Goal: Contribute content: Contribute content

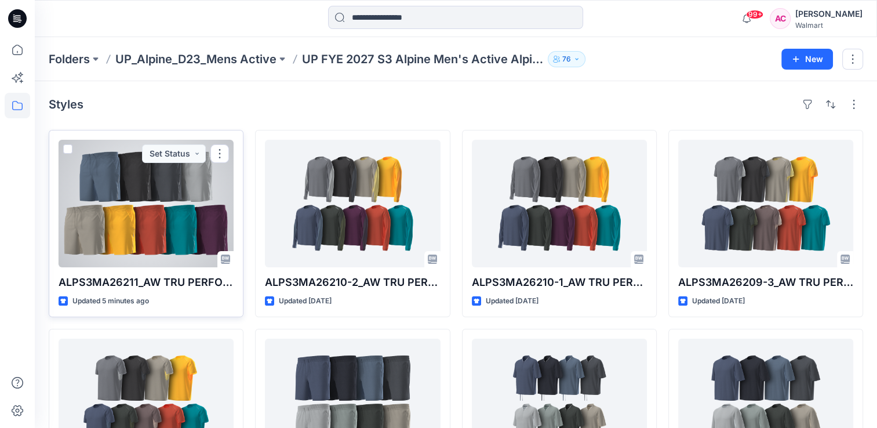
click at [168, 205] on div at bounding box center [146, 204] width 175 height 128
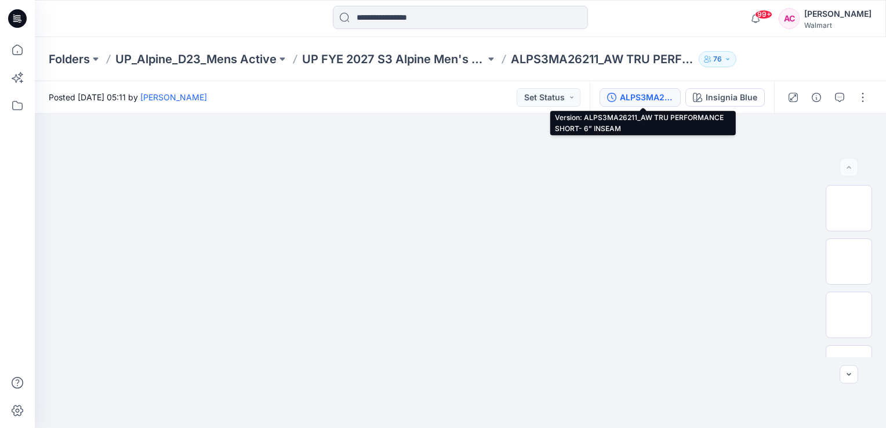
click at [651, 102] on div "ALPS3MA26211_AW TRU PERFORMANCE SHORT- 6” INSEAM" at bounding box center [646, 97] width 53 height 13
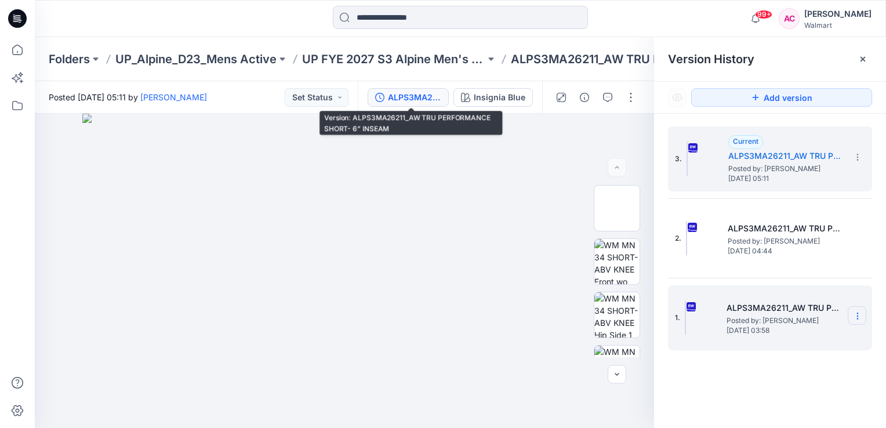
click at [856, 320] on section at bounding box center [857, 315] width 19 height 19
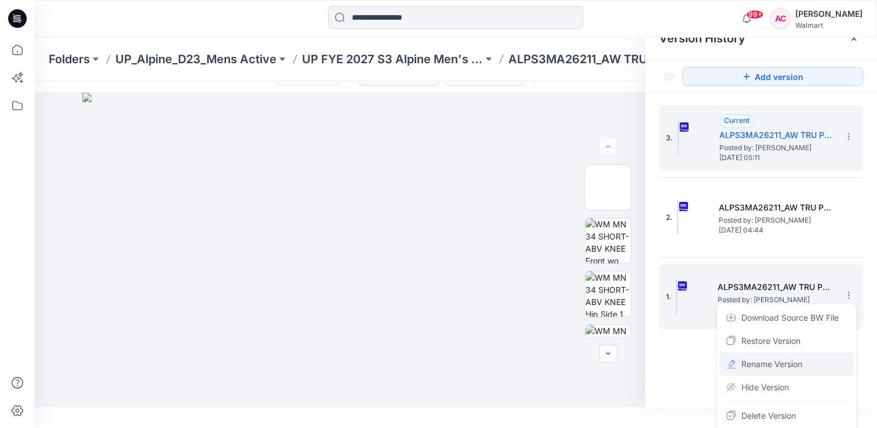
scroll to position [22, 0]
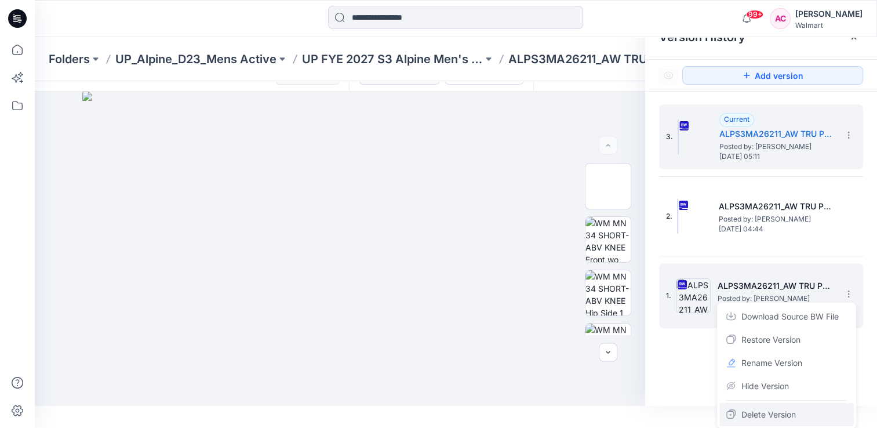
click at [774, 412] on span "Delete Version" at bounding box center [768, 415] width 54 height 14
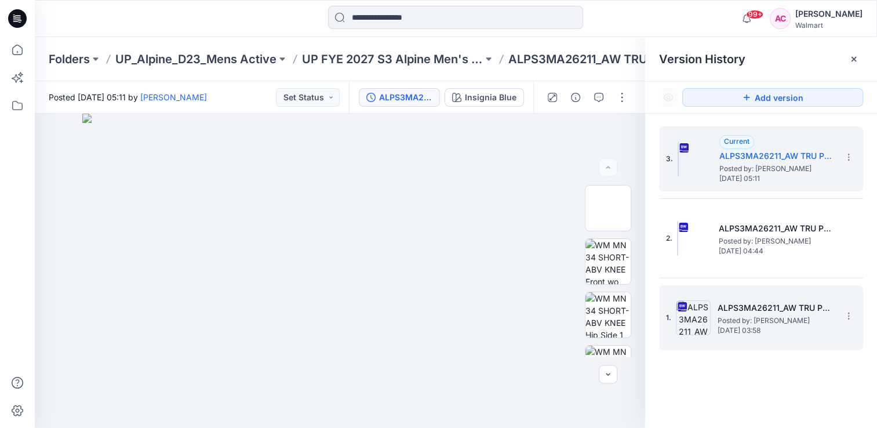
scroll to position [0, 0]
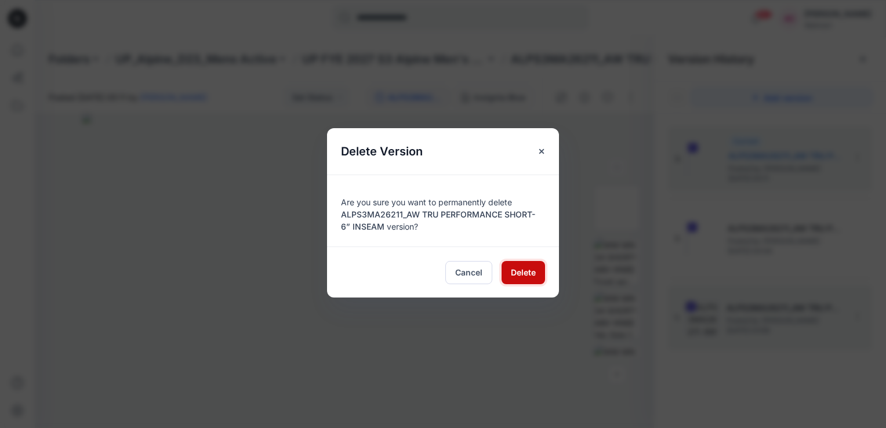
click at [520, 272] on span "Delete" at bounding box center [523, 272] width 25 height 12
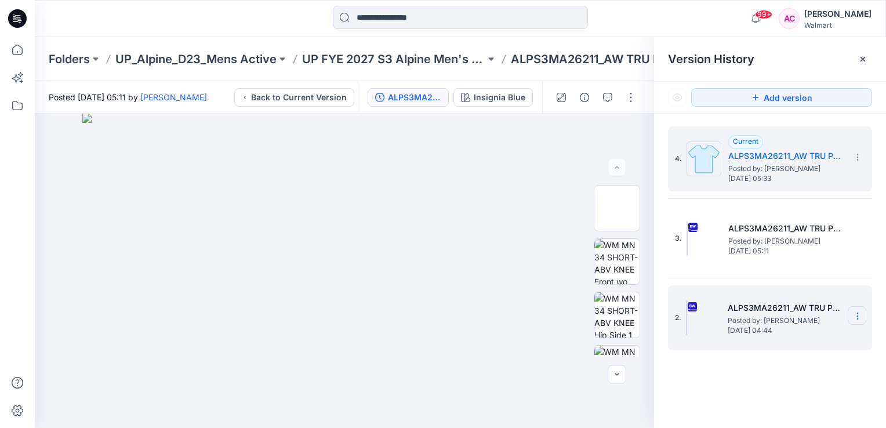
click at [860, 318] on icon at bounding box center [857, 315] width 9 height 9
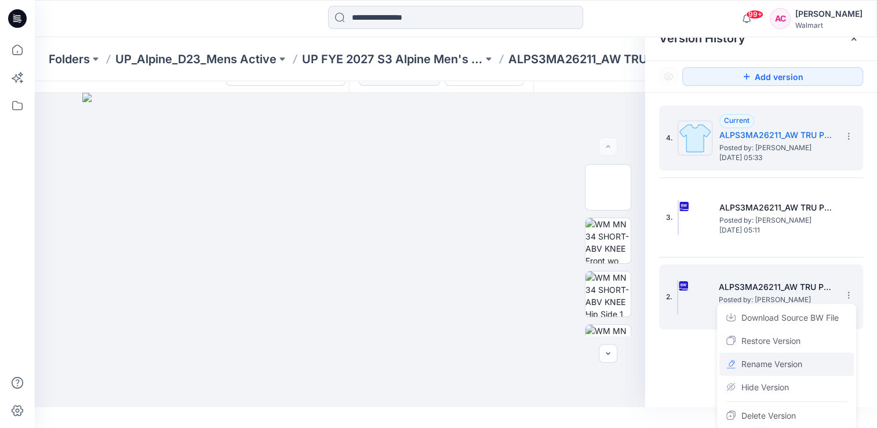
scroll to position [22, 0]
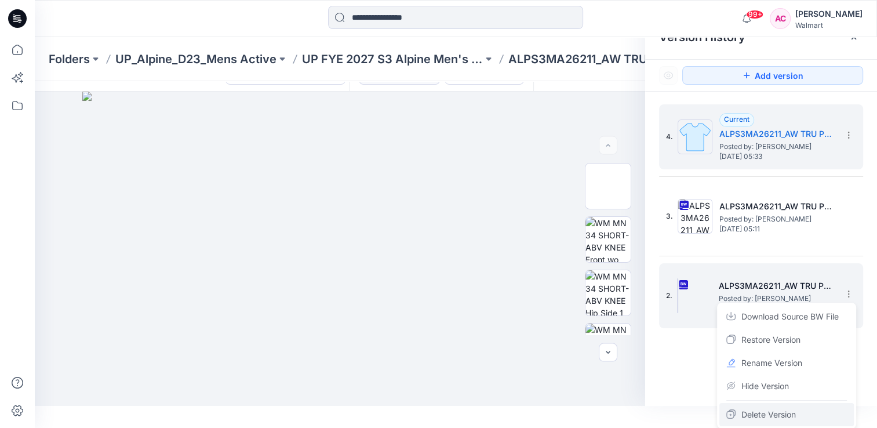
click at [764, 409] on span "Delete Version" at bounding box center [768, 415] width 54 height 14
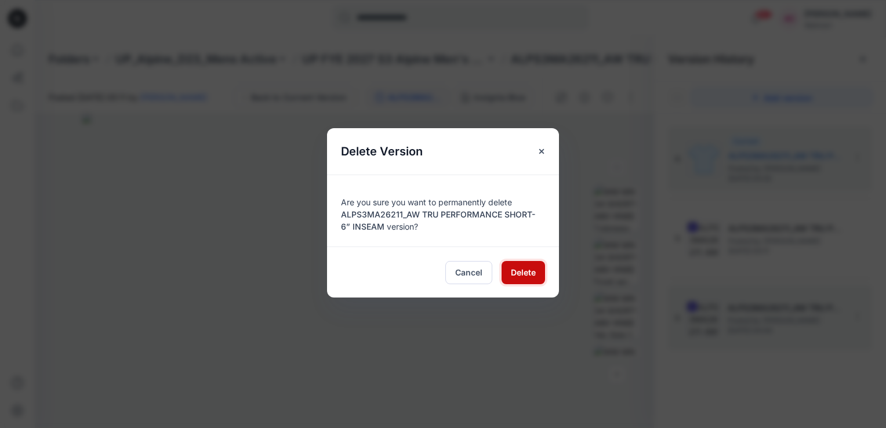
click at [517, 271] on span "Delete" at bounding box center [523, 272] width 25 height 12
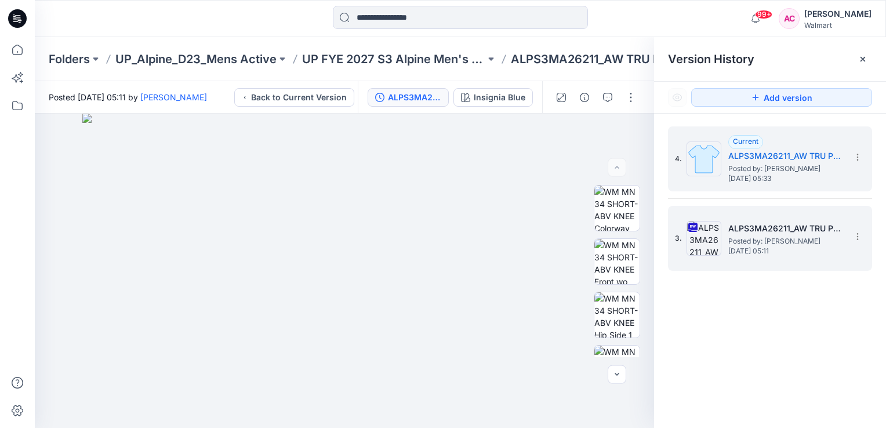
click at [765, 240] on span "Posted by: Arunita Chandra" at bounding box center [786, 241] width 116 height 12
click at [762, 247] on span "Monday, October 06, 2025 05:11" at bounding box center [786, 251] width 116 height 8
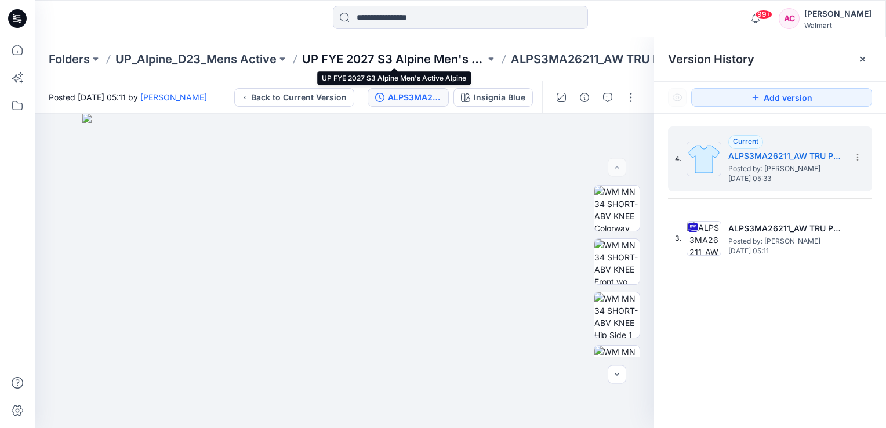
click at [408, 60] on p "UP FYE 2027 S3 Alpine Men's Active Alpine" at bounding box center [393, 59] width 183 height 16
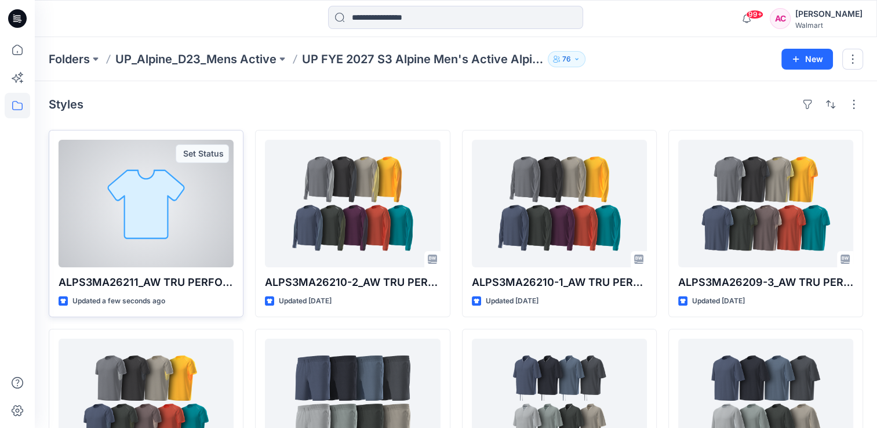
click at [146, 199] on div at bounding box center [146, 204] width 175 height 128
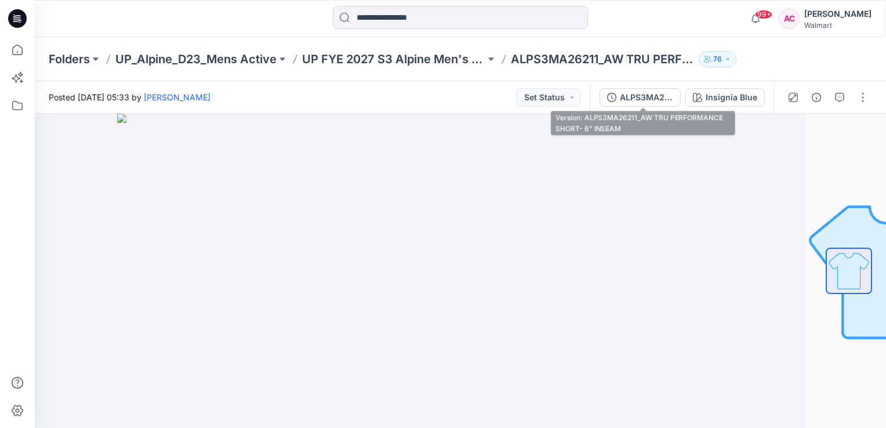
click at [645, 96] on div "ALPS3MA26211_AW TRU PERFORMANCE SHORT- 6” INSEAM" at bounding box center [646, 97] width 53 height 13
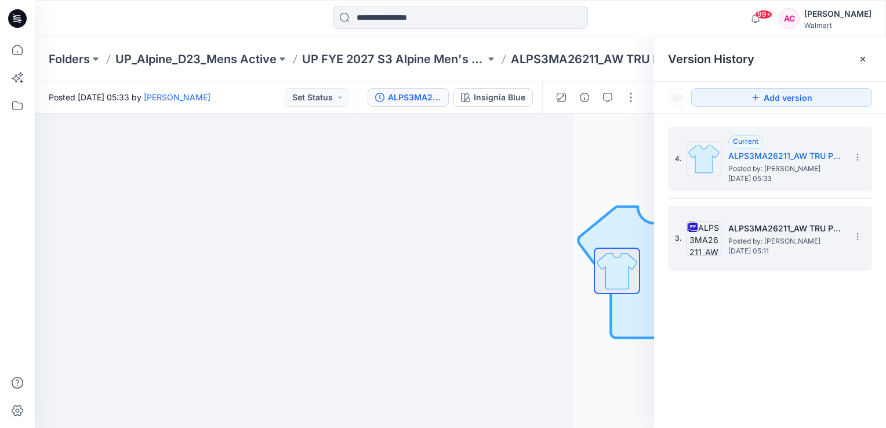
drag, startPoint x: 754, startPoint y: 231, endPoint x: 736, endPoint y: 244, distance: 22.4
click at [753, 231] on h5 "ALPS3MA26211_AW TRU PERFORMANCE SHORT- 6” INSEAM" at bounding box center [786, 228] width 116 height 14
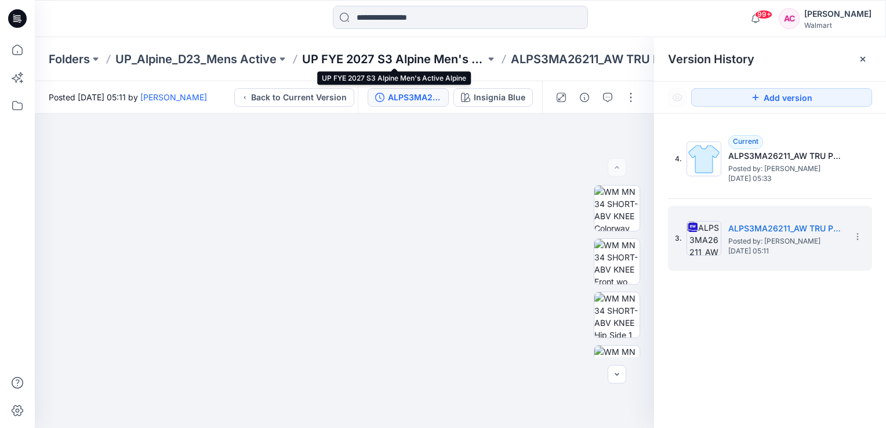
click at [400, 57] on p "UP FYE 2027 S3 Alpine Men's Active Alpine" at bounding box center [393, 59] width 183 height 16
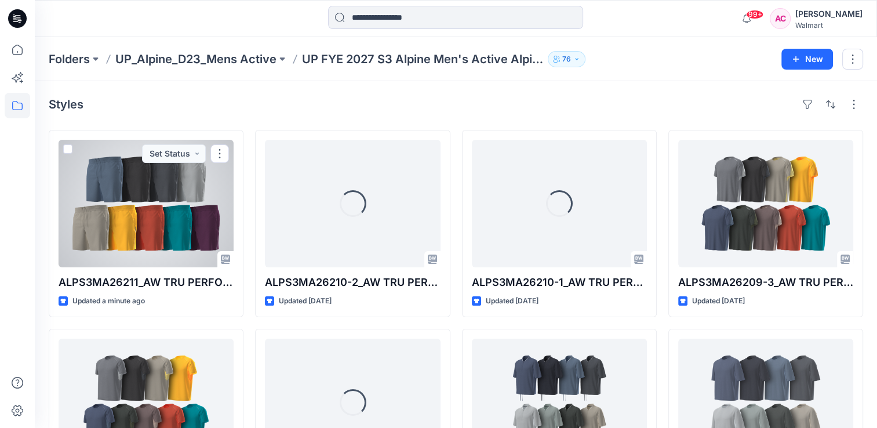
click at [159, 223] on div at bounding box center [146, 204] width 175 height 128
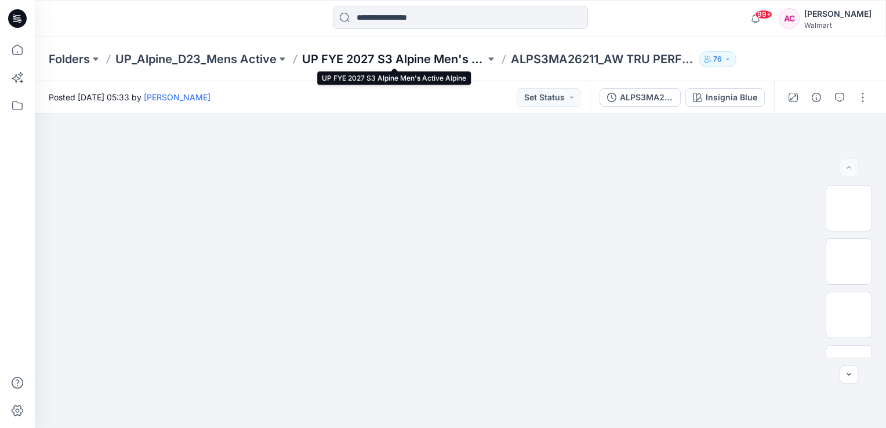
click at [361, 54] on p "UP FYE 2027 S3 Alpine Men's Active Alpine" at bounding box center [393, 59] width 183 height 16
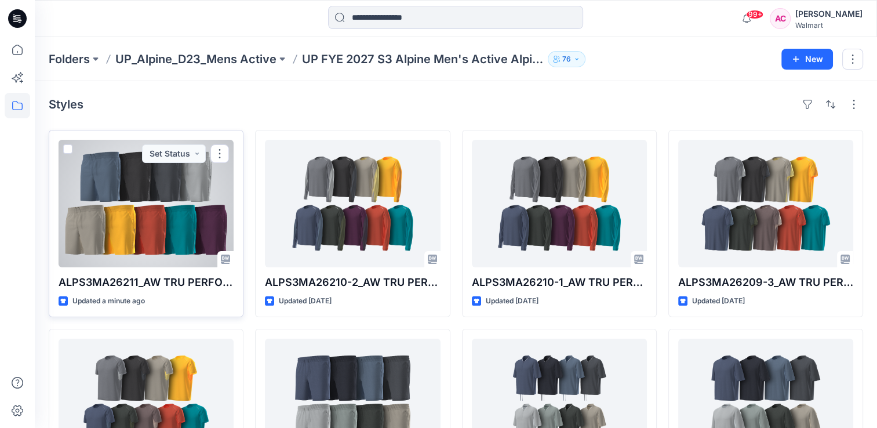
click at [158, 202] on div at bounding box center [146, 204] width 175 height 128
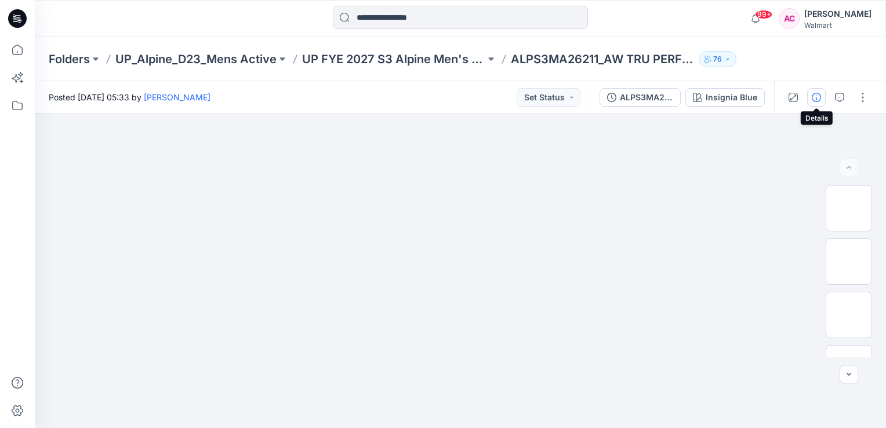
click at [816, 94] on icon "button" at bounding box center [816, 97] width 9 height 9
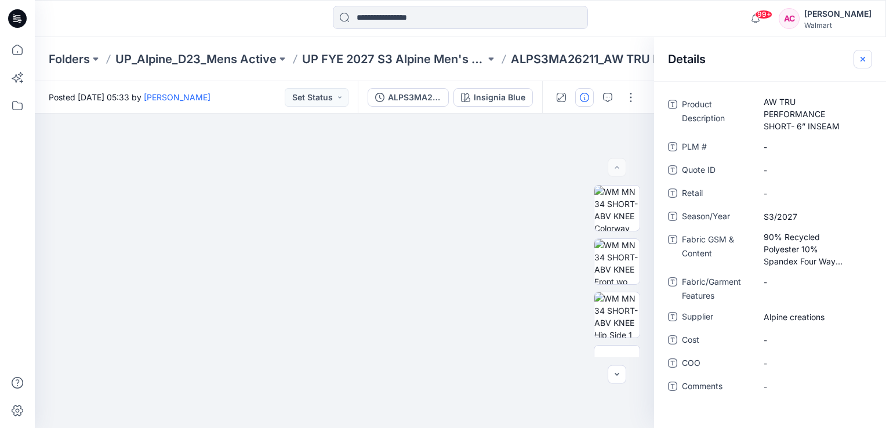
click at [861, 59] on icon "button" at bounding box center [862, 58] width 9 height 9
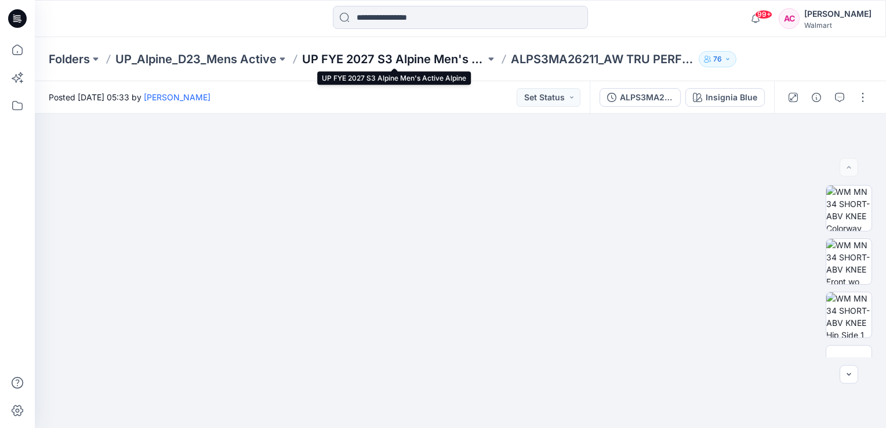
click at [409, 59] on p "UP FYE 2027 S3 Alpine Men's Active Alpine" at bounding box center [393, 59] width 183 height 16
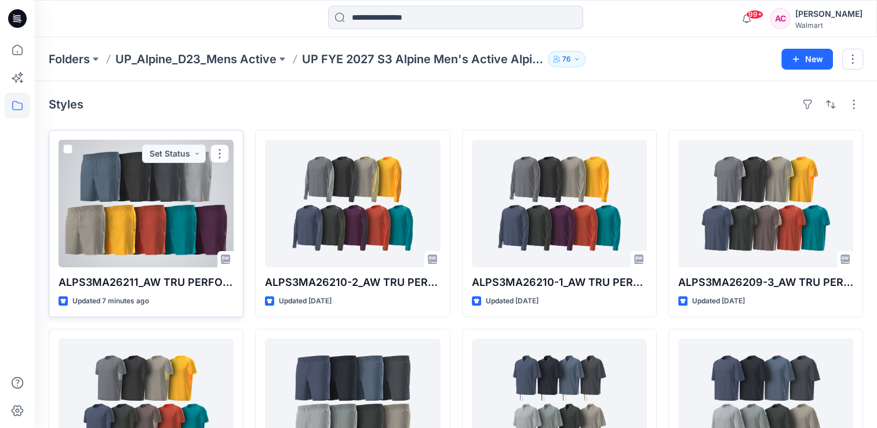
click at [165, 195] on div at bounding box center [146, 204] width 175 height 128
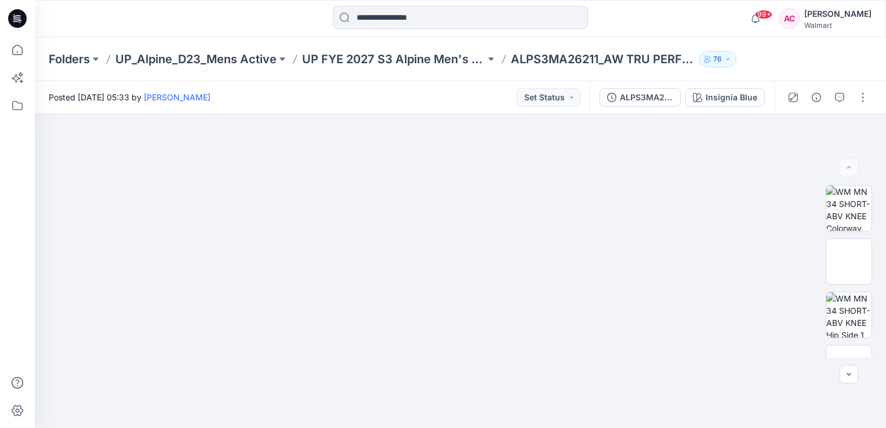
click at [374, 46] on div "Folders UP_Alpine_D23_Mens Active UP FYE 2027 S3 Alpine Men's Active Alpine ALP…" at bounding box center [460, 59] width 851 height 44
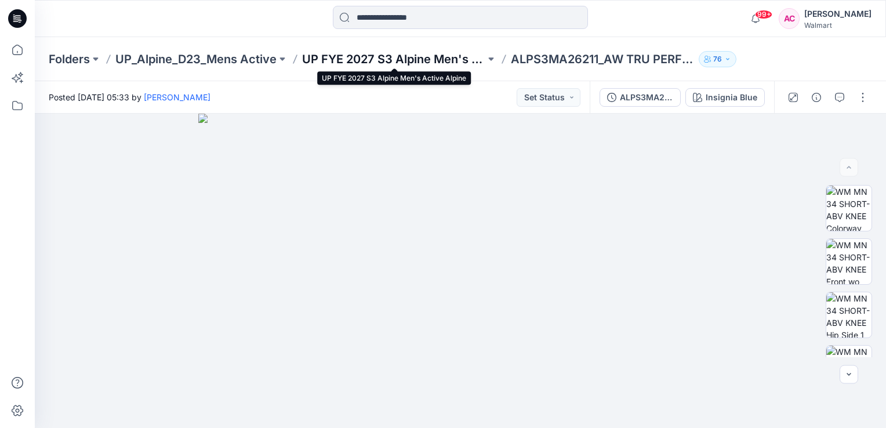
click at [373, 56] on p "UP FYE 2027 S3 Alpine Men's Active Alpine" at bounding box center [393, 59] width 183 height 16
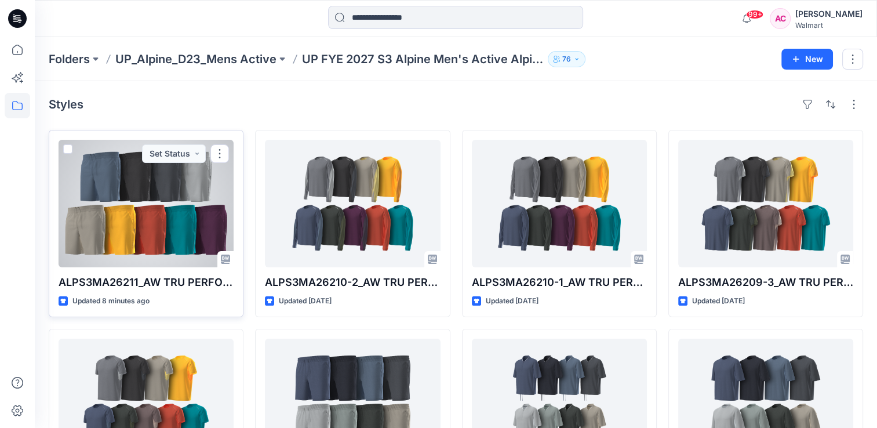
click at [176, 238] on div at bounding box center [146, 204] width 175 height 128
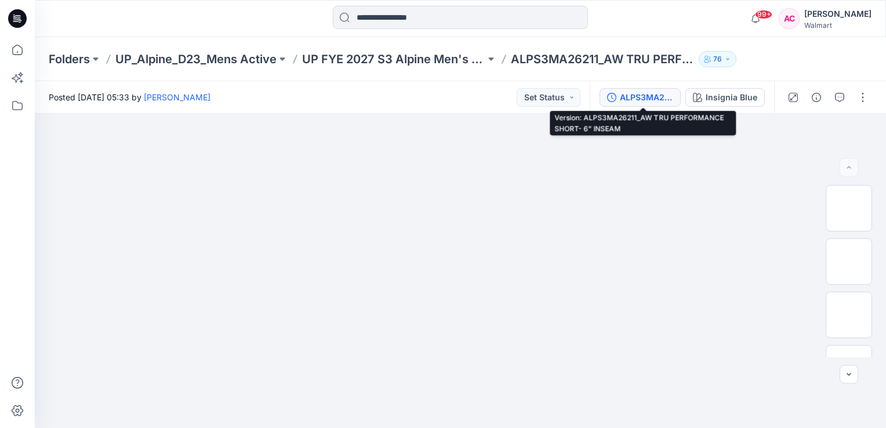
click at [636, 92] on div "ALPS3MA26211_AW TRU PERFORMANCE SHORT- 6” INSEAM" at bounding box center [646, 97] width 53 height 13
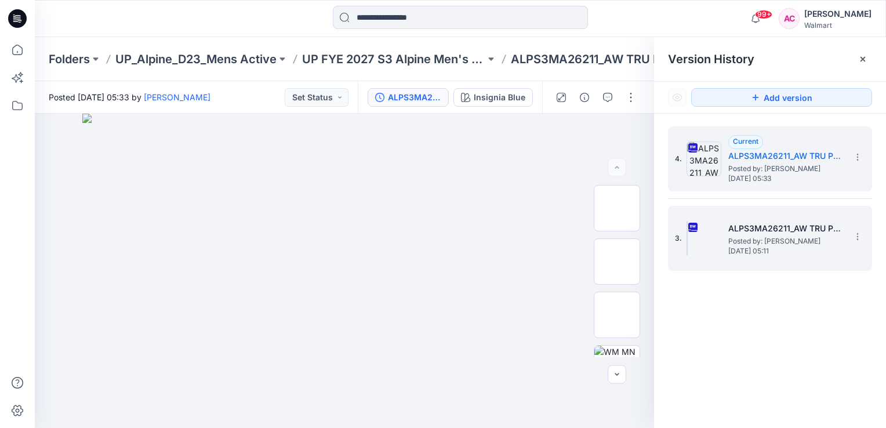
click at [780, 249] on span "Monday, October 06, 2025 05:11" at bounding box center [786, 251] width 116 height 8
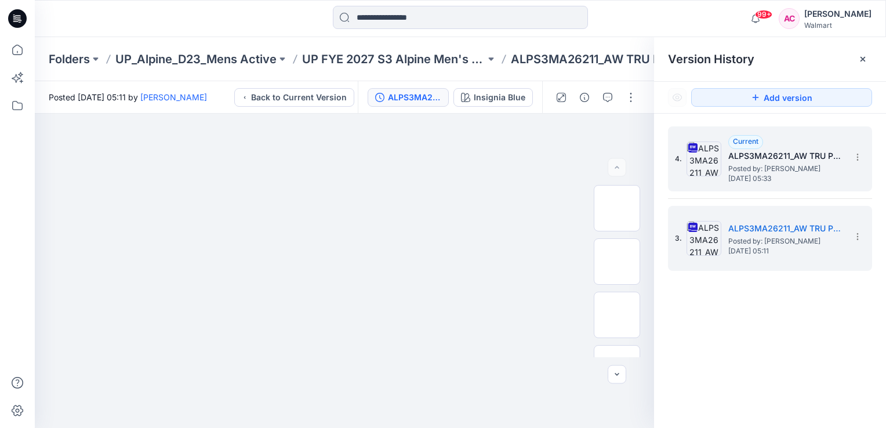
click at [764, 165] on span "Posted by: Arunita Chandra" at bounding box center [786, 169] width 116 height 12
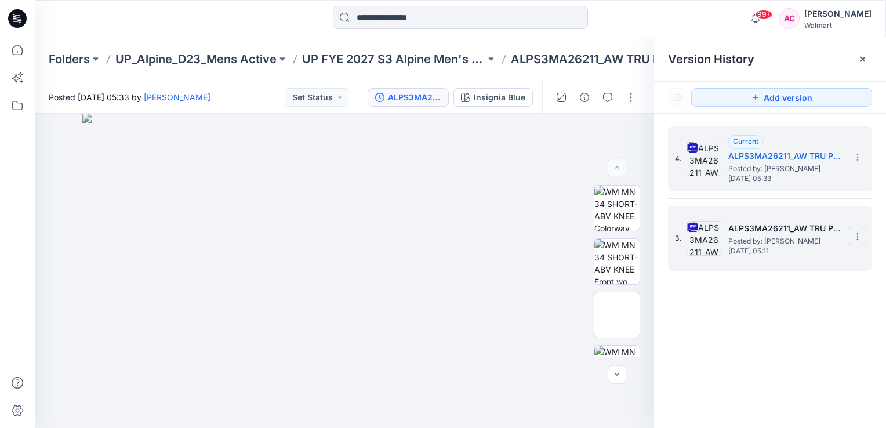
click at [857, 238] on icon at bounding box center [857, 236] width 9 height 9
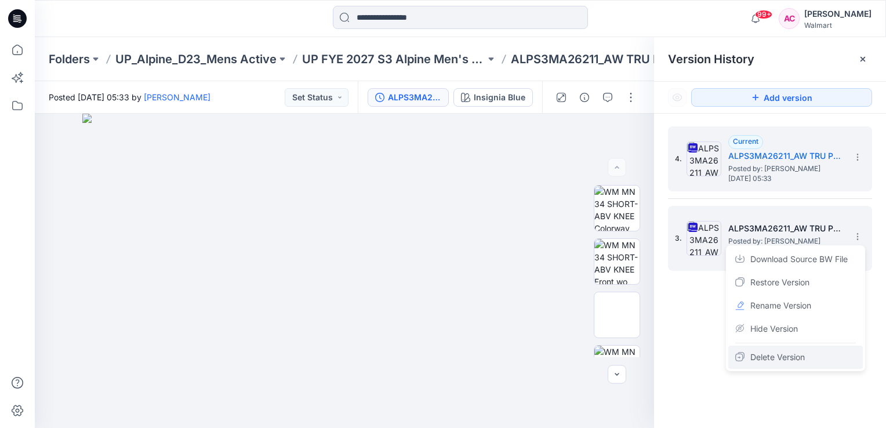
click at [780, 356] on span "Delete Version" at bounding box center [777, 357] width 54 height 14
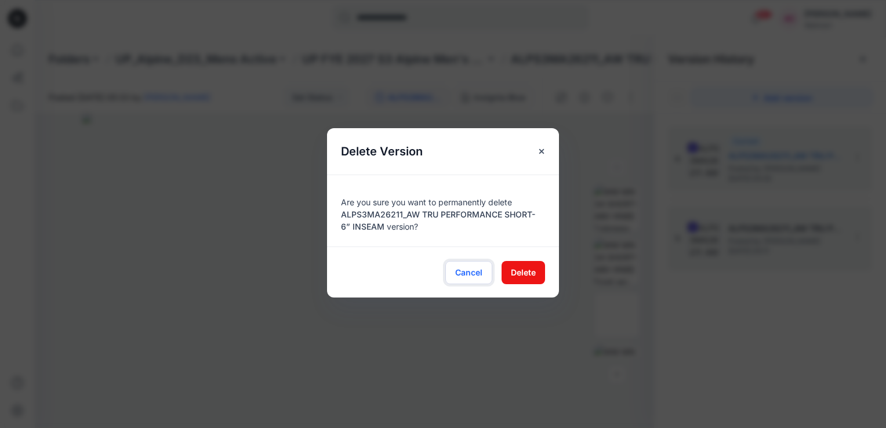
click at [465, 272] on span "Cancel" at bounding box center [468, 272] width 27 height 12
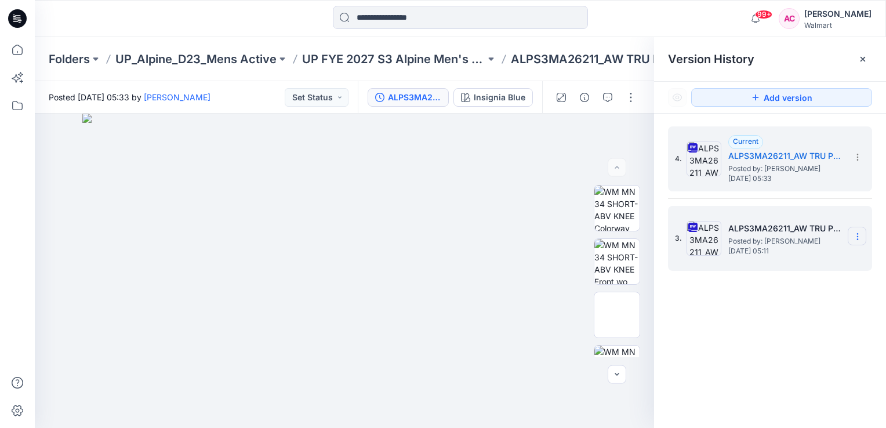
click at [853, 233] on icon at bounding box center [857, 236] width 9 height 9
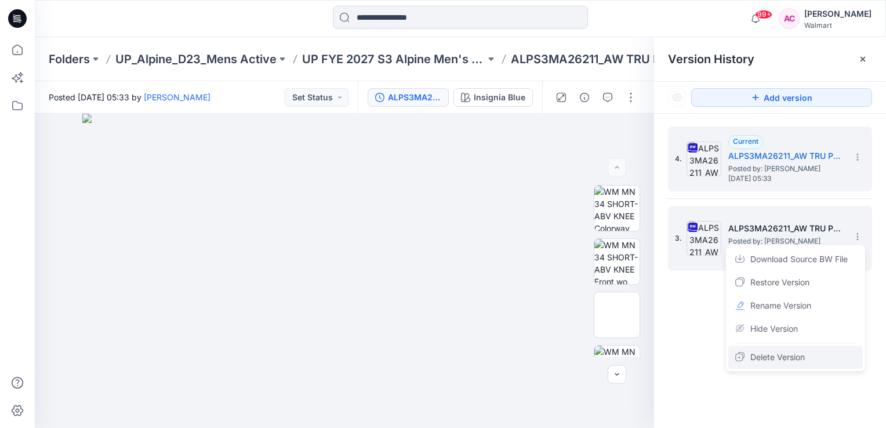
click at [763, 358] on span "Delete Version" at bounding box center [777, 357] width 54 height 14
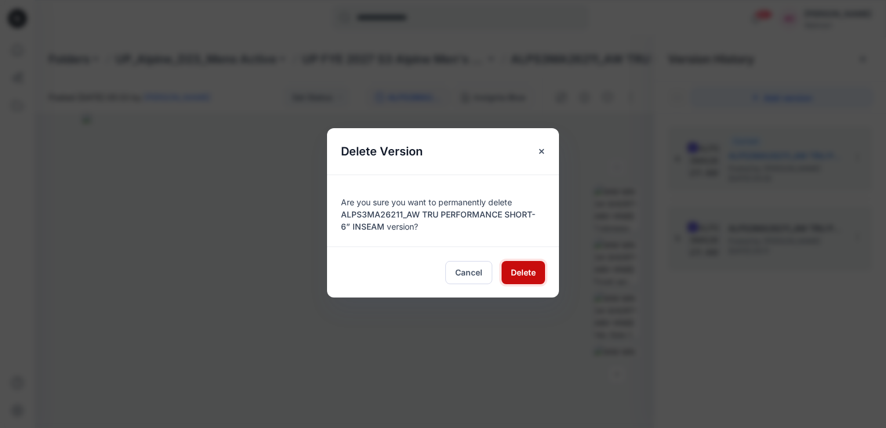
click at [518, 272] on span "Delete" at bounding box center [523, 272] width 25 height 12
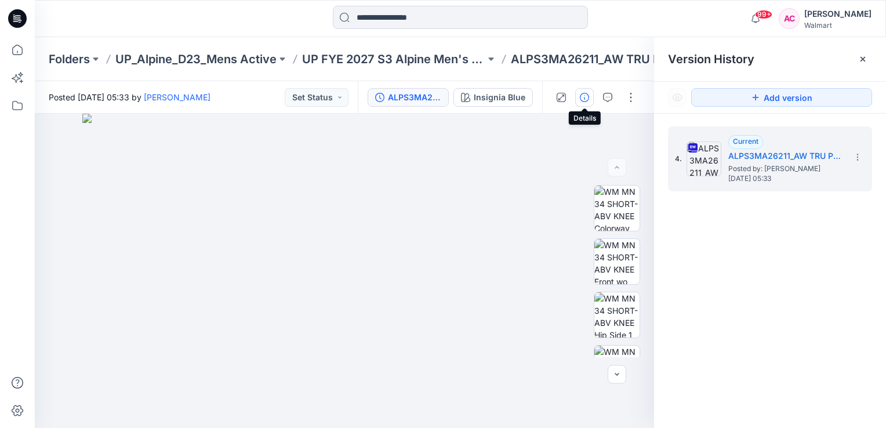
click at [584, 97] on icon "button" at bounding box center [584, 97] width 9 height 9
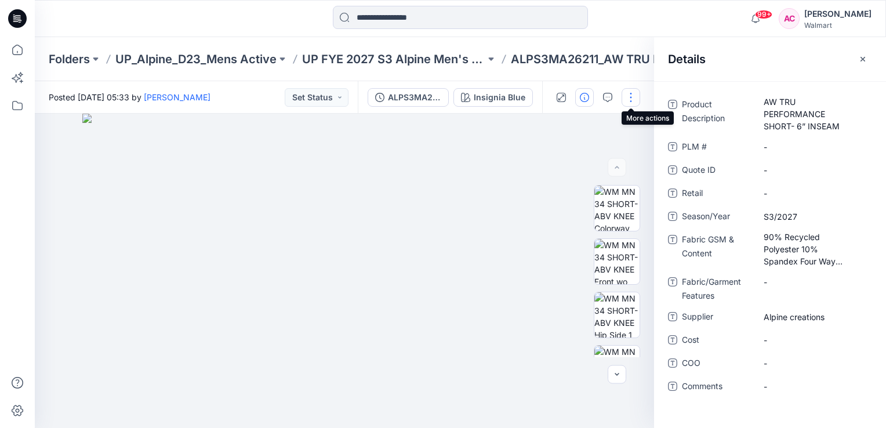
click at [631, 92] on button "button" at bounding box center [630, 97] width 19 height 19
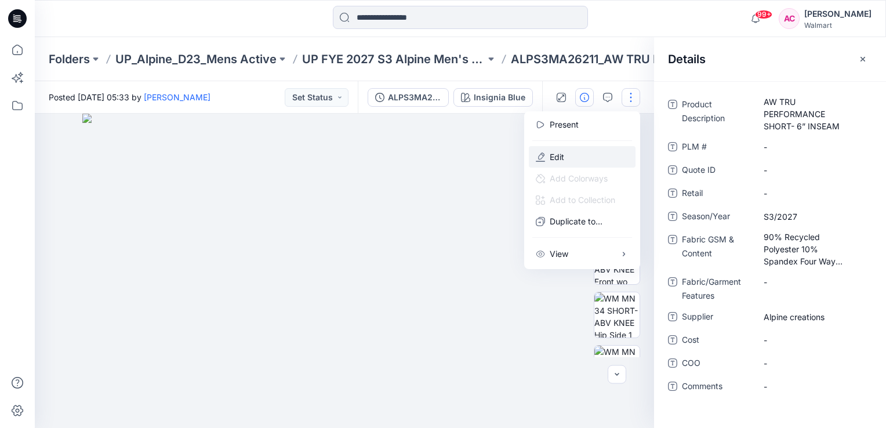
click at [561, 159] on p "Edit" at bounding box center [557, 157] width 14 height 12
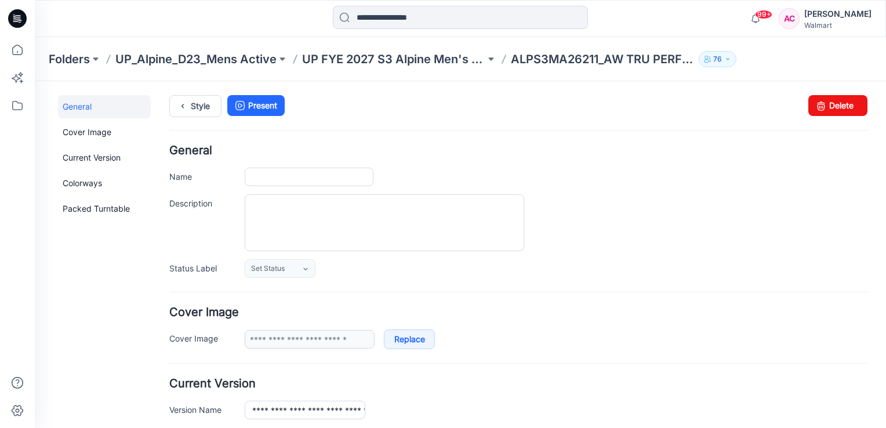
type input "**********"
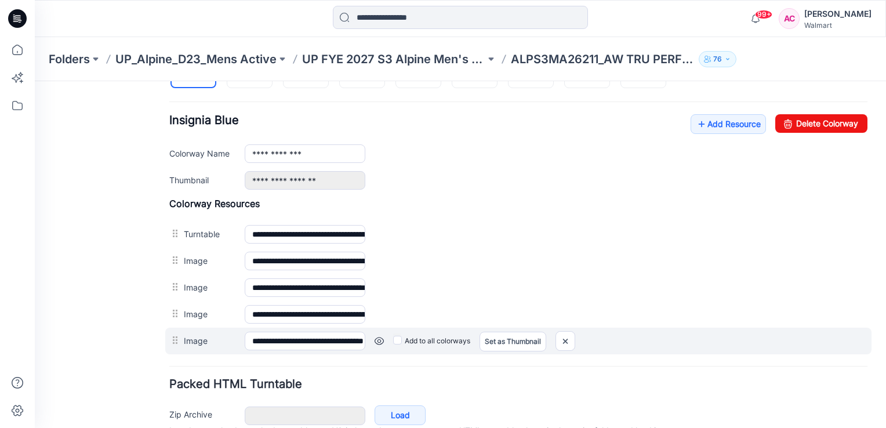
scroll to position [429, 0]
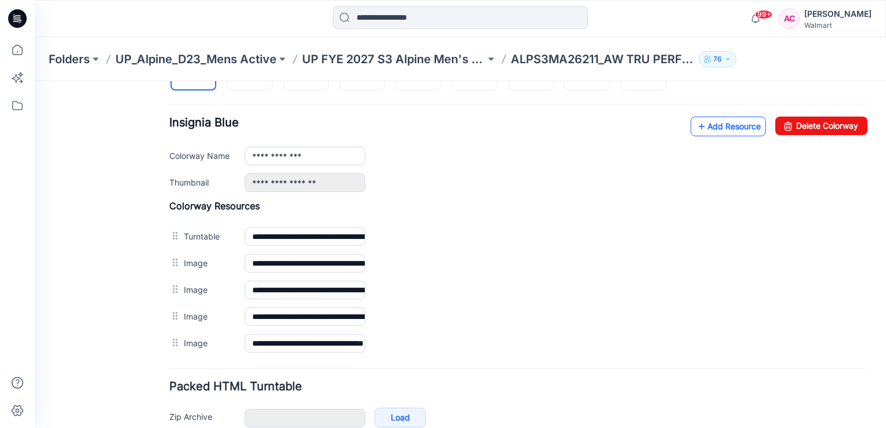
click at [706, 126] on link "Add Resource" at bounding box center [727, 127] width 75 height 20
click at [723, 125] on link "Add Resource" at bounding box center [727, 127] width 75 height 20
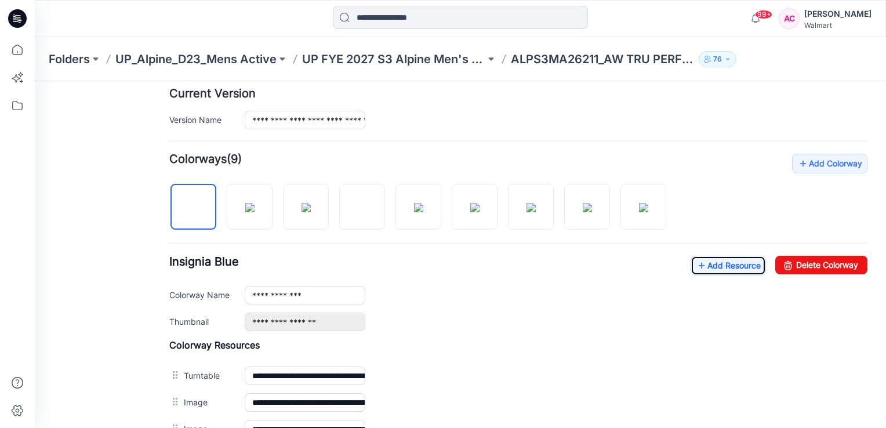
scroll to position [281, 0]
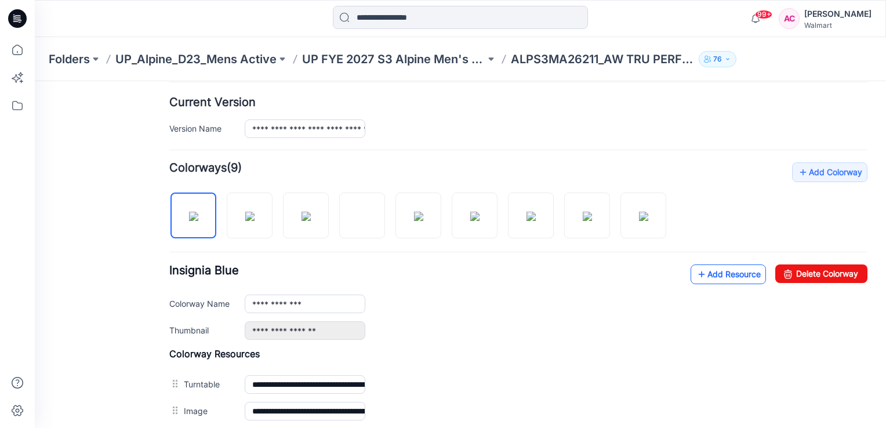
click at [712, 277] on link "Add Resource" at bounding box center [727, 274] width 75 height 20
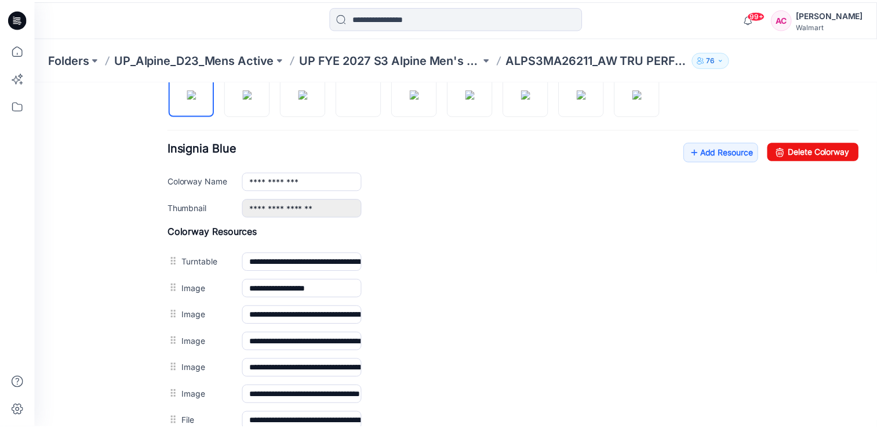
scroll to position [397, 0]
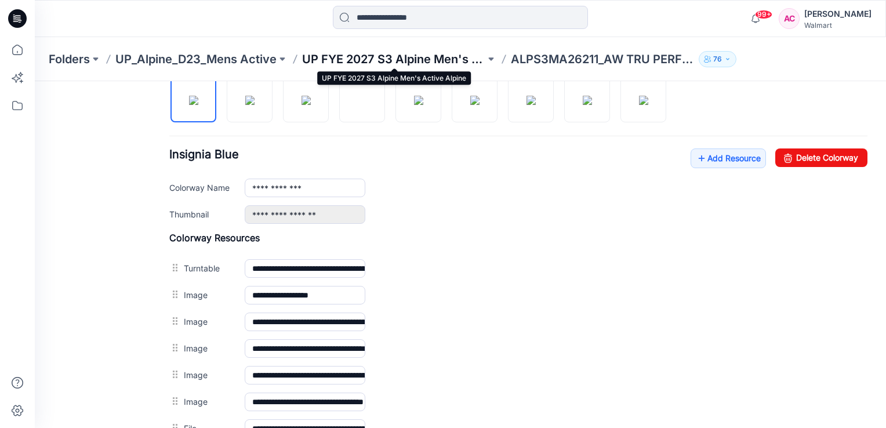
click at [427, 61] on p "UP FYE 2027 S3 Alpine Men's Active Alpine" at bounding box center [393, 59] width 183 height 16
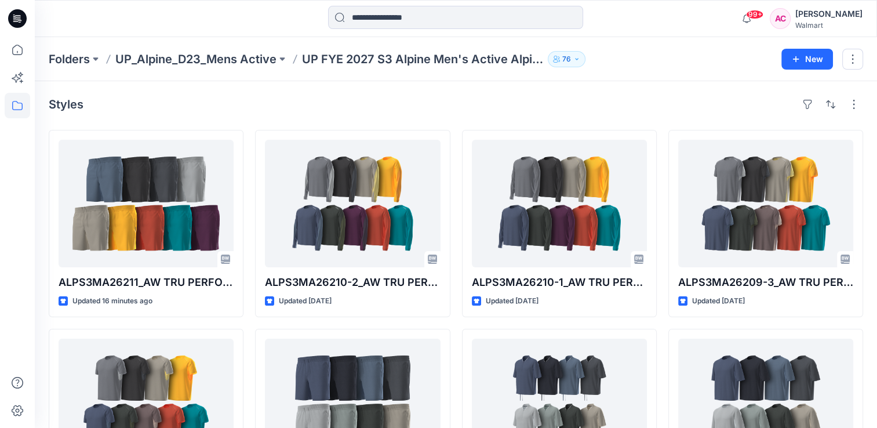
click at [204, 105] on div "Styles" at bounding box center [456, 104] width 814 height 19
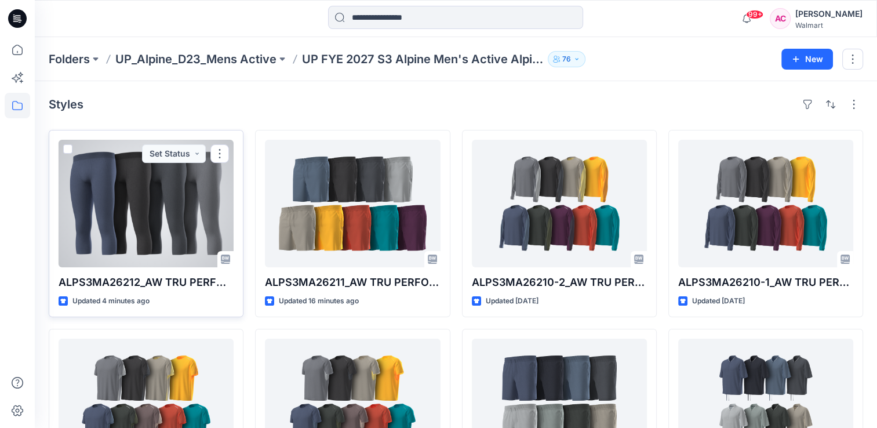
click at [160, 216] on div at bounding box center [146, 204] width 175 height 128
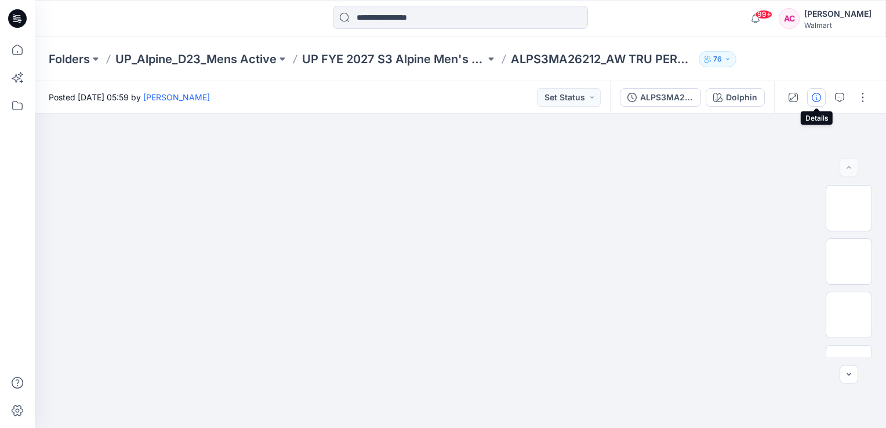
click at [812, 97] on icon "button" at bounding box center [816, 97] width 9 height 9
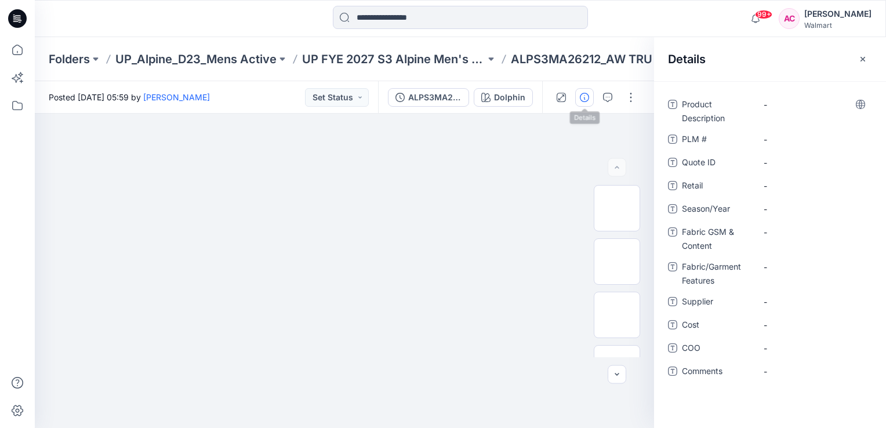
click at [791, 114] on div "-" at bounding box center [814, 110] width 116 height 30
click at [781, 107] on Description "-" at bounding box center [813, 105] width 101 height 12
type textarea "**********"
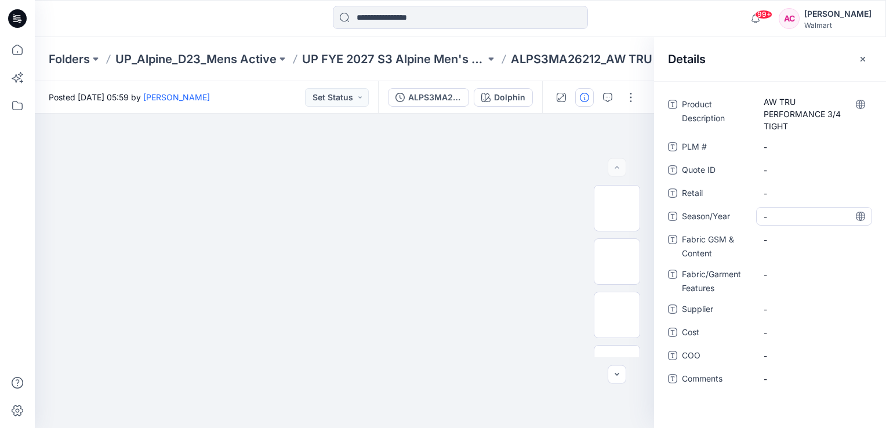
click at [770, 208] on div "-" at bounding box center [814, 216] width 116 height 19
type textarea "*******"
click at [781, 245] on div "-" at bounding box center [814, 239] width 116 height 19
click at [783, 247] on div "-" at bounding box center [814, 239] width 116 height 19
type textarea "**********"
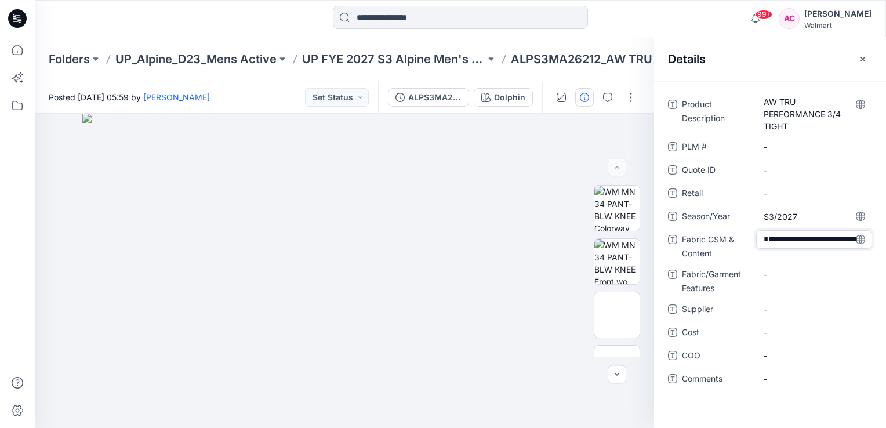
scroll to position [32, 0]
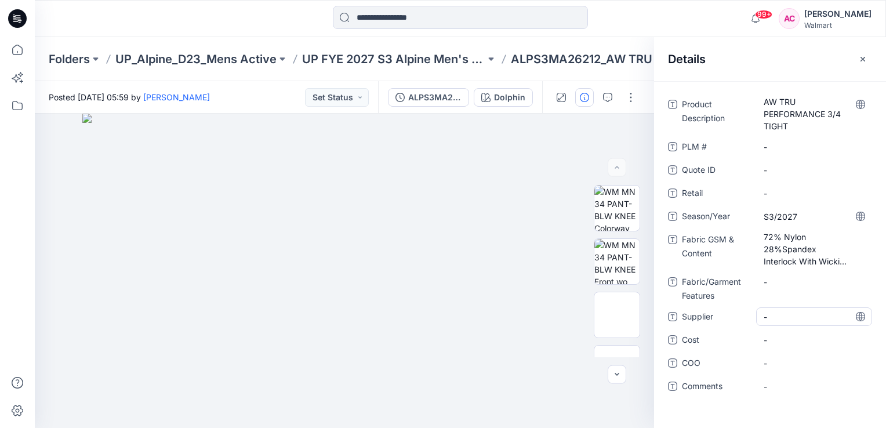
click at [770, 312] on span "-" at bounding box center [813, 317] width 101 height 12
type textarea "**********"
click at [701, 412] on div "Product Description AW TRU PERFORMANCE 3/4 TIGHT PLM # - Quote ID - Retail - Se…" at bounding box center [770, 254] width 232 height 347
click at [671, 411] on div "Product Description AW TRU PERFORMANCE 3/4 TIGHT PLM # - Quote ID - Retail - Se…" at bounding box center [770, 254] width 232 height 347
click at [631, 93] on button "button" at bounding box center [630, 97] width 19 height 19
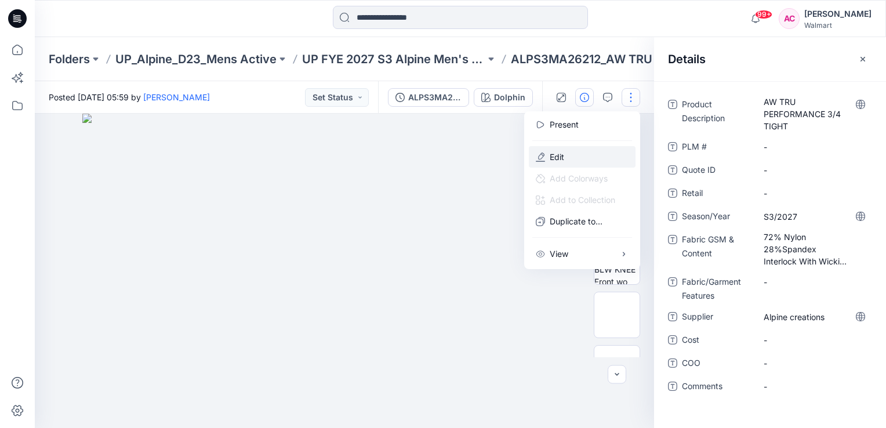
click at [561, 158] on p "Edit" at bounding box center [557, 157] width 14 height 12
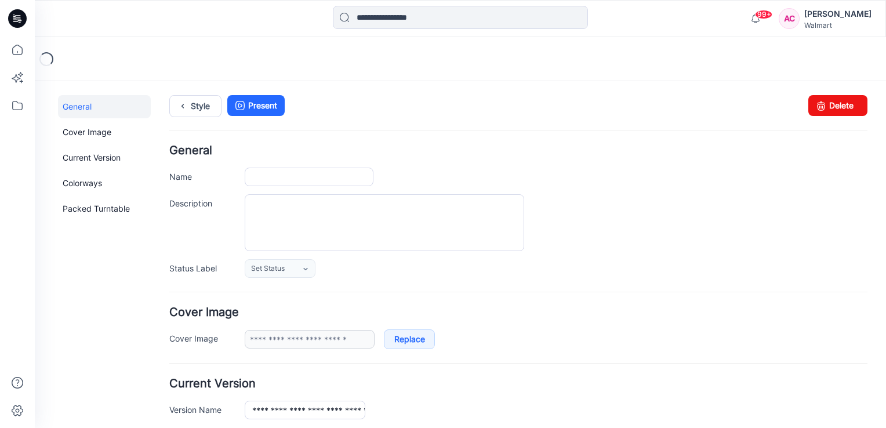
type input "**********"
type input "*******"
type input "**********"
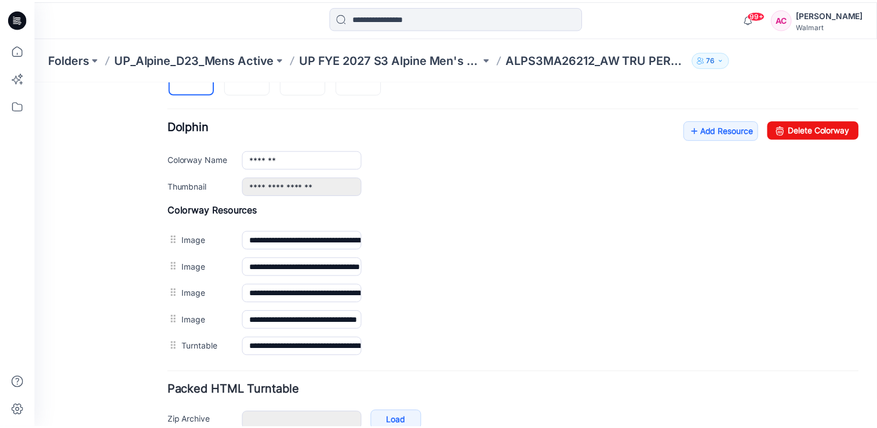
scroll to position [431, 0]
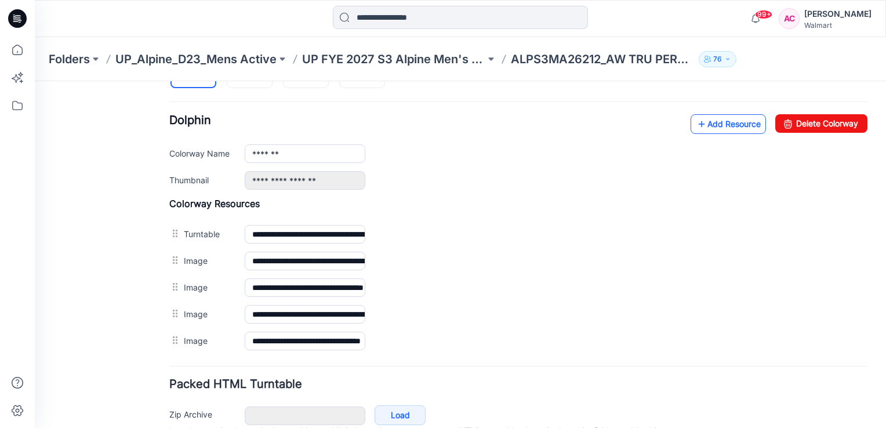
click at [718, 121] on link "Add Resource" at bounding box center [727, 124] width 75 height 20
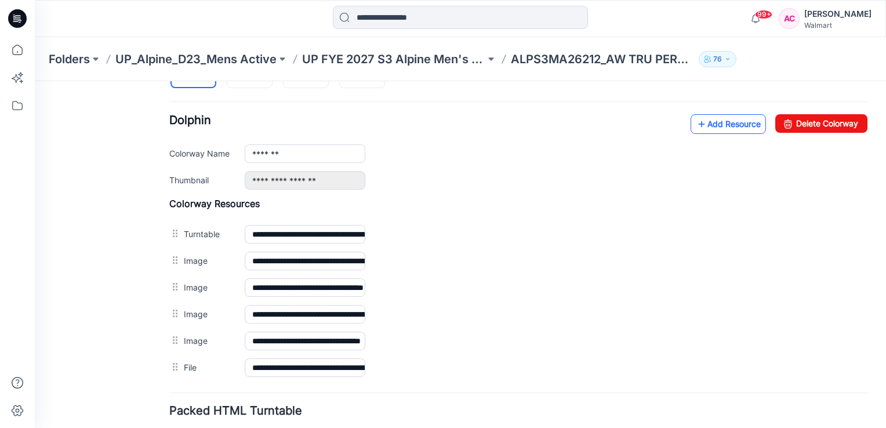
click at [732, 122] on link "Add Resource" at bounding box center [727, 124] width 75 height 20
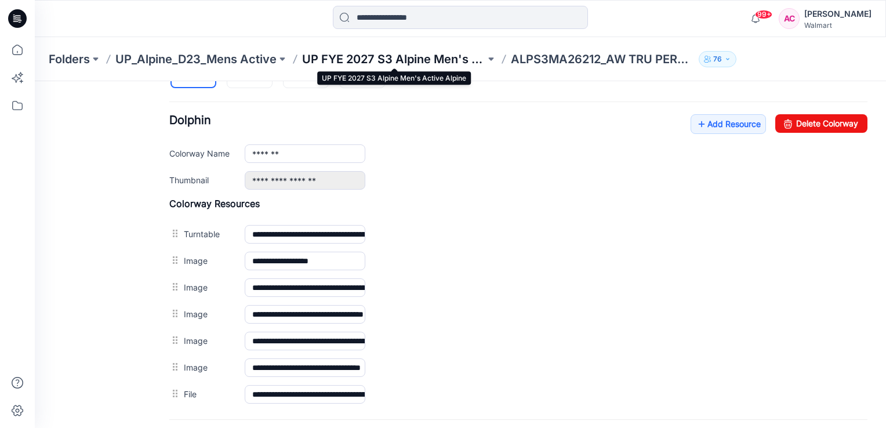
click at [416, 64] on p "UP FYE 2027 S3 Alpine Men's Active Alpine" at bounding box center [393, 59] width 183 height 16
